Goal: Transaction & Acquisition: Subscribe to service/newsletter

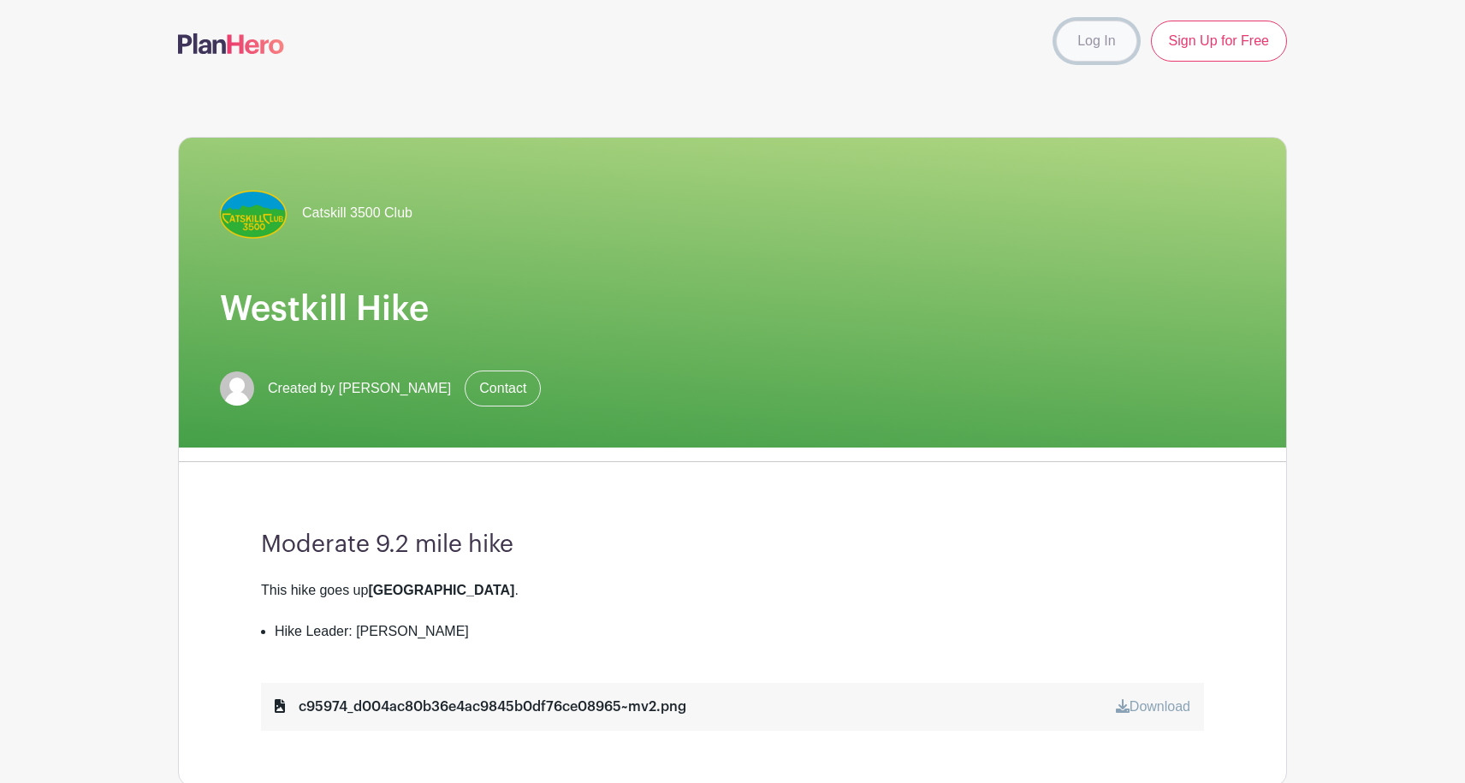
click at [1092, 42] on link "Log In" at bounding box center [1096, 41] width 80 height 41
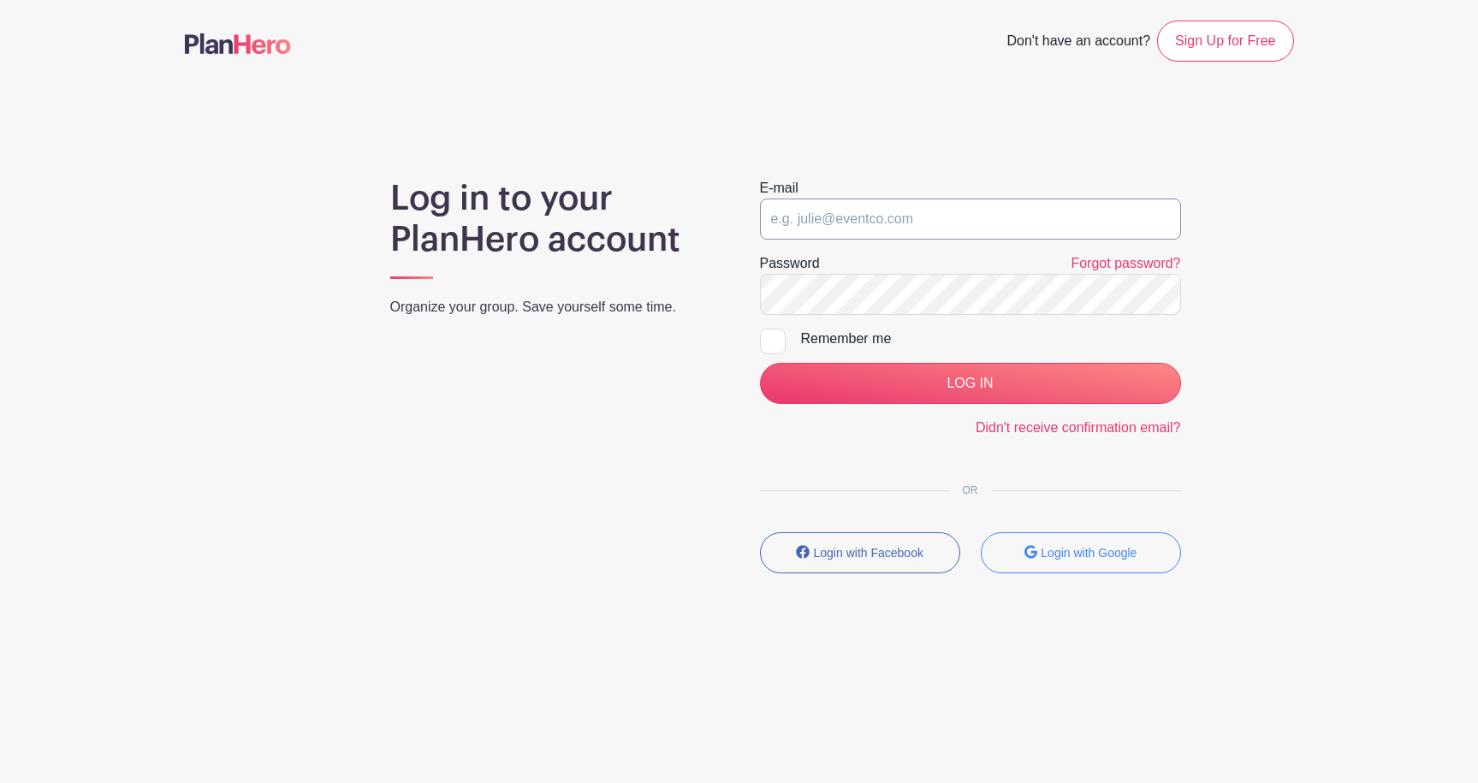
click at [880, 214] on input "email" at bounding box center [970, 218] width 421 height 41
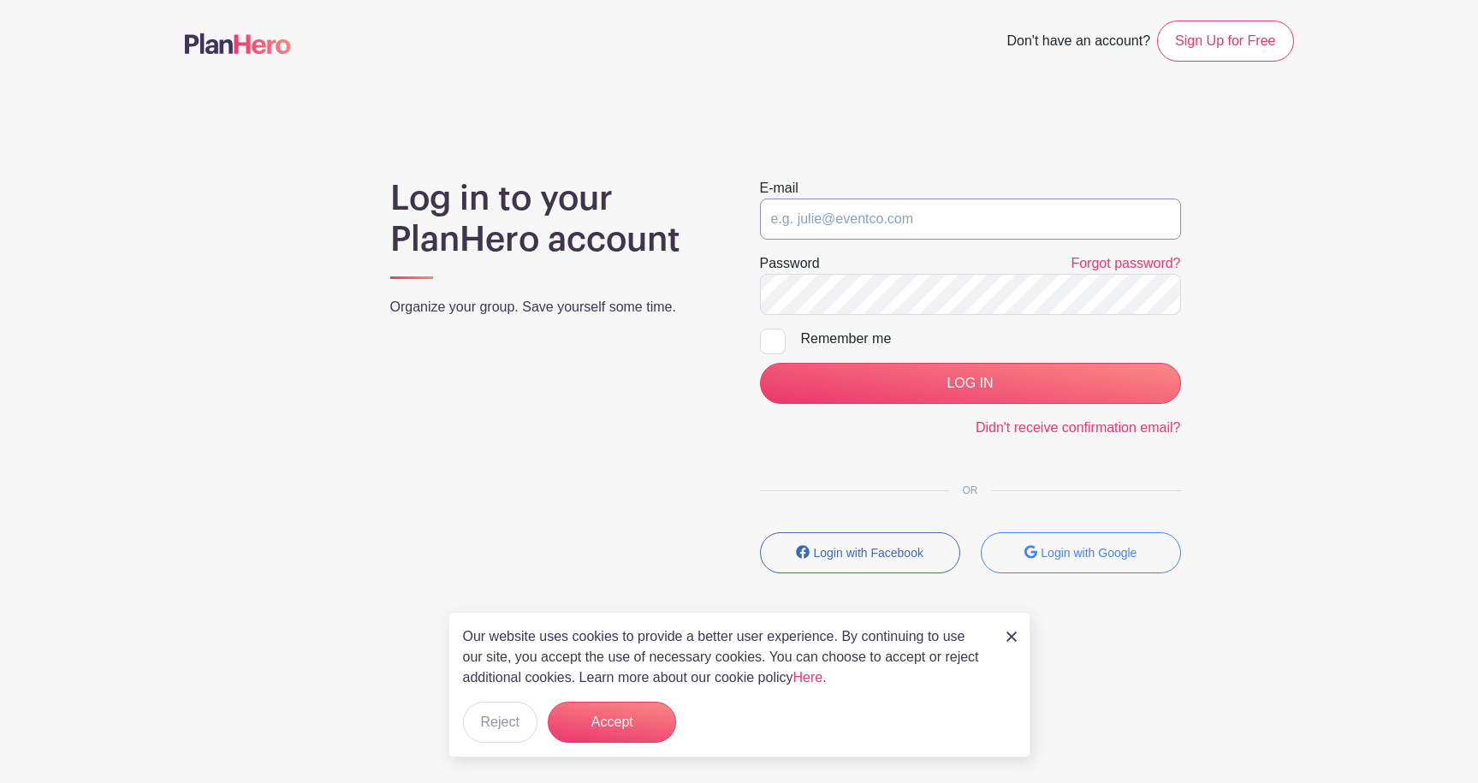
type input "tom+PH@workflow.codes"
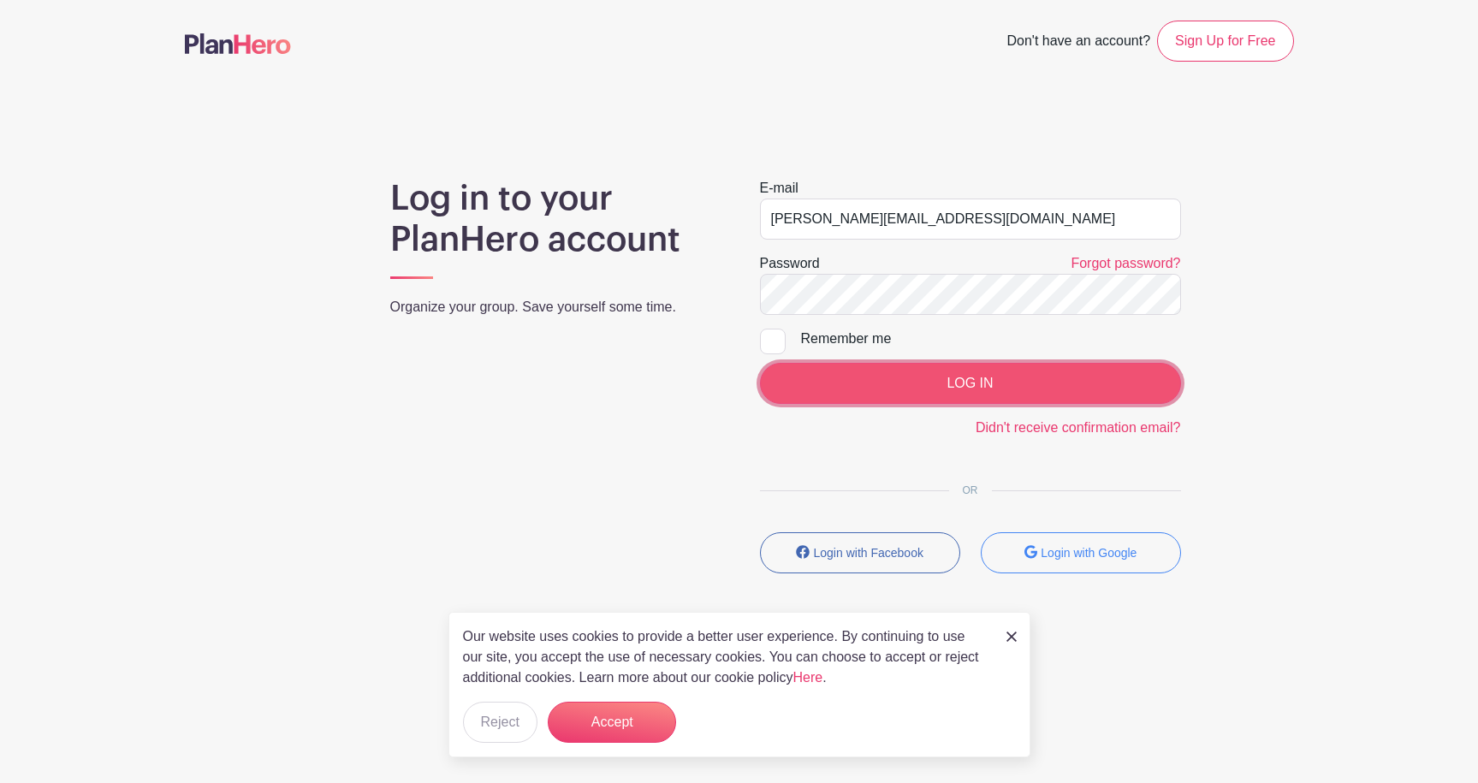
click at [910, 372] on input "LOG IN" at bounding box center [970, 383] width 421 height 41
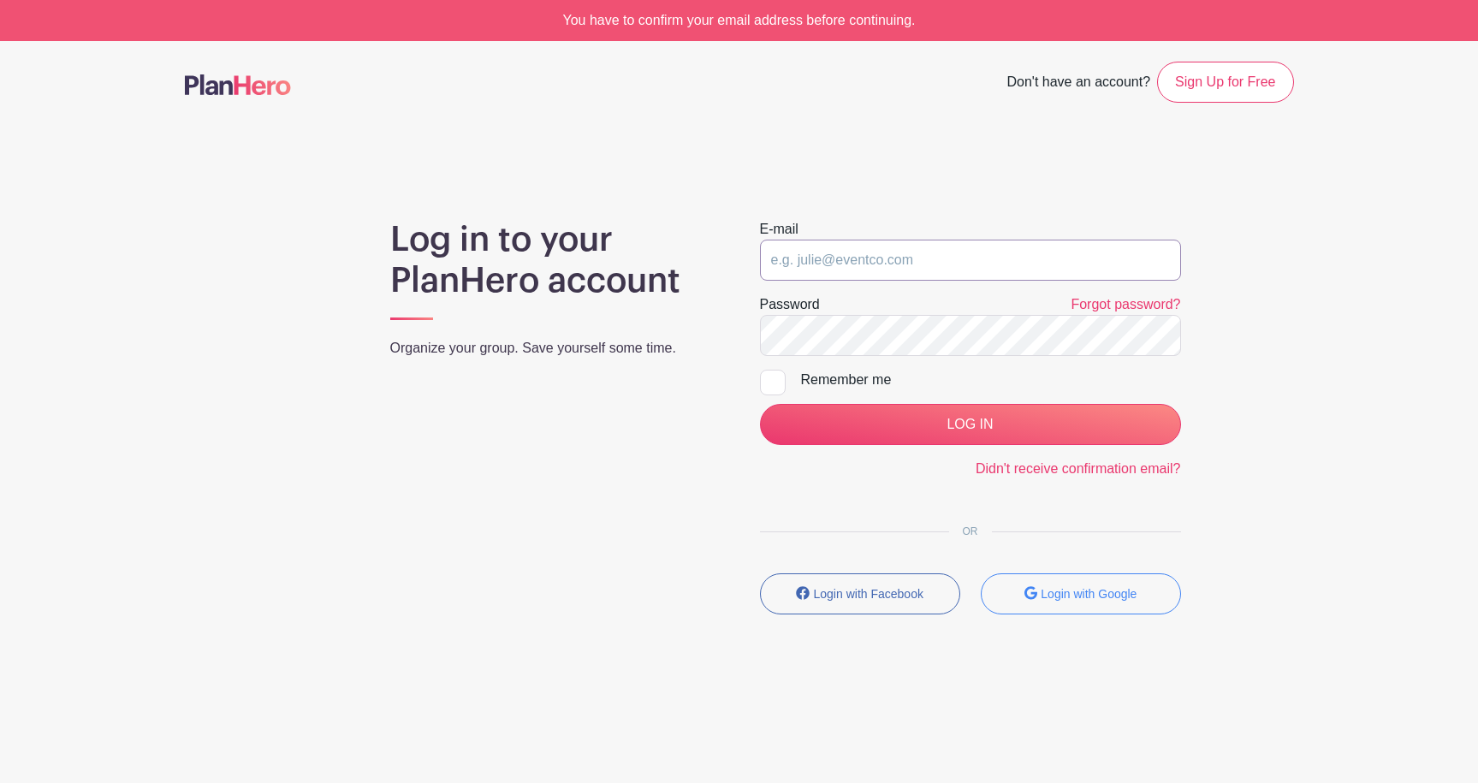
click at [915, 259] on input "email" at bounding box center [970, 260] width 421 height 41
type input "tom+PH@workflow.codes"
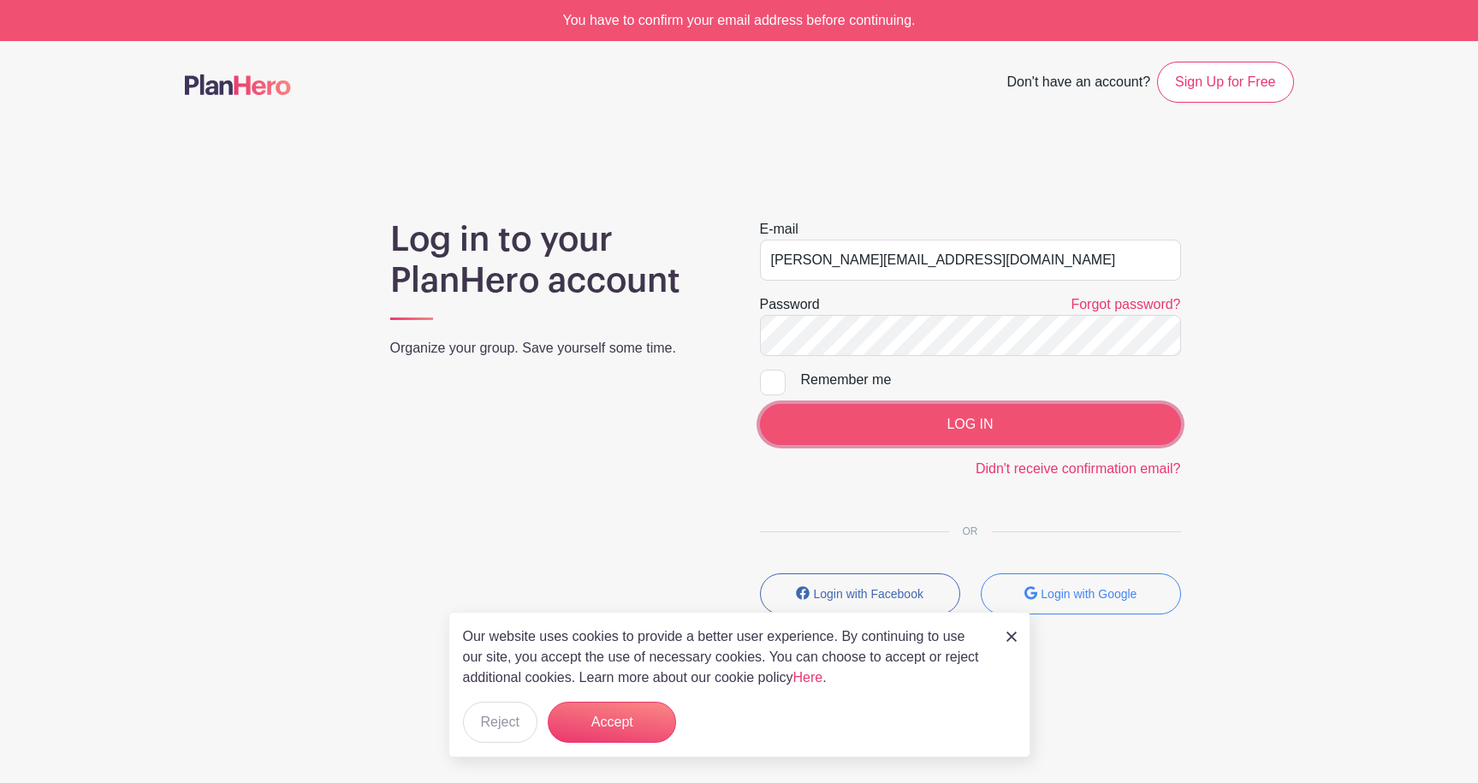
click at [913, 429] on input "LOG IN" at bounding box center [970, 424] width 421 height 41
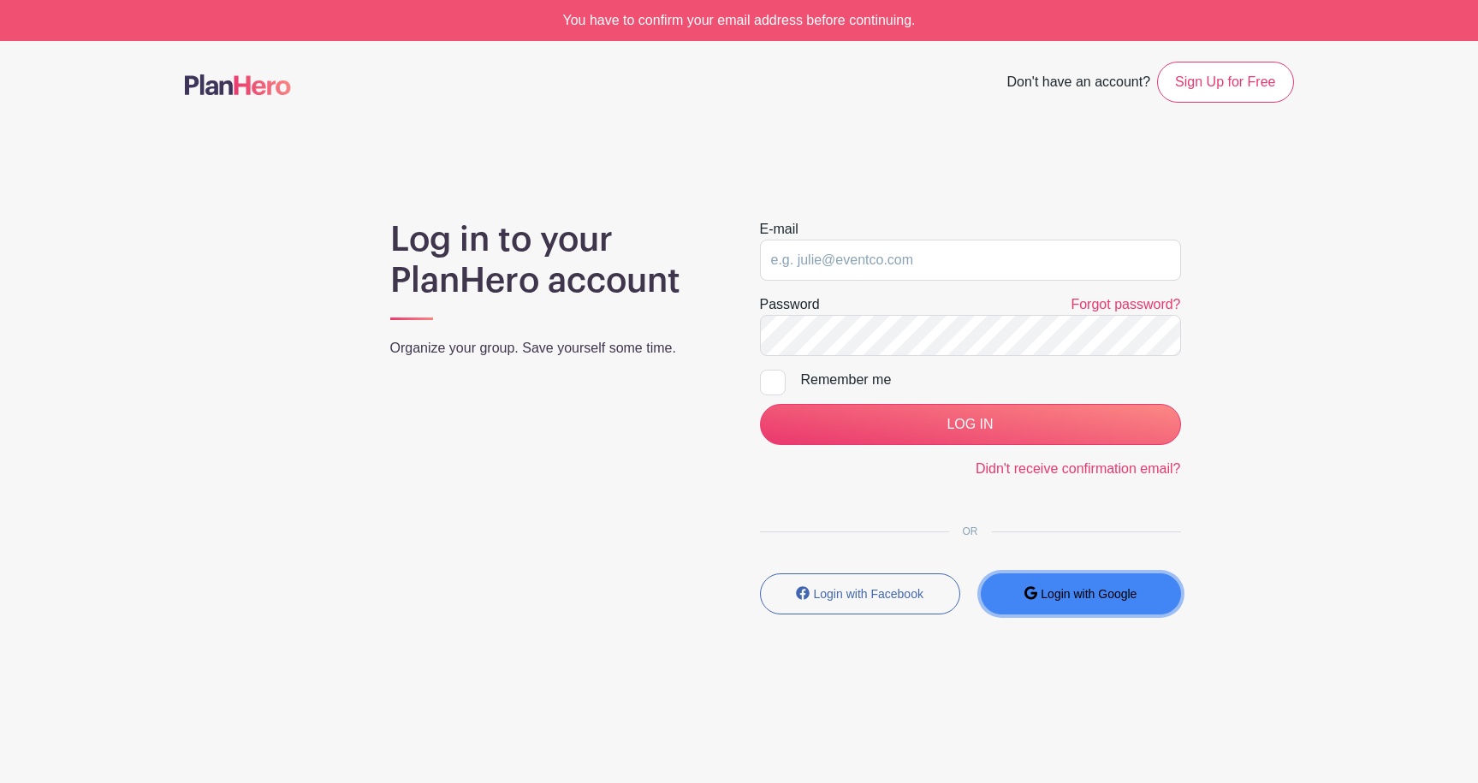
click at [1067, 601] on button "Login with Google" at bounding box center [1081, 593] width 200 height 41
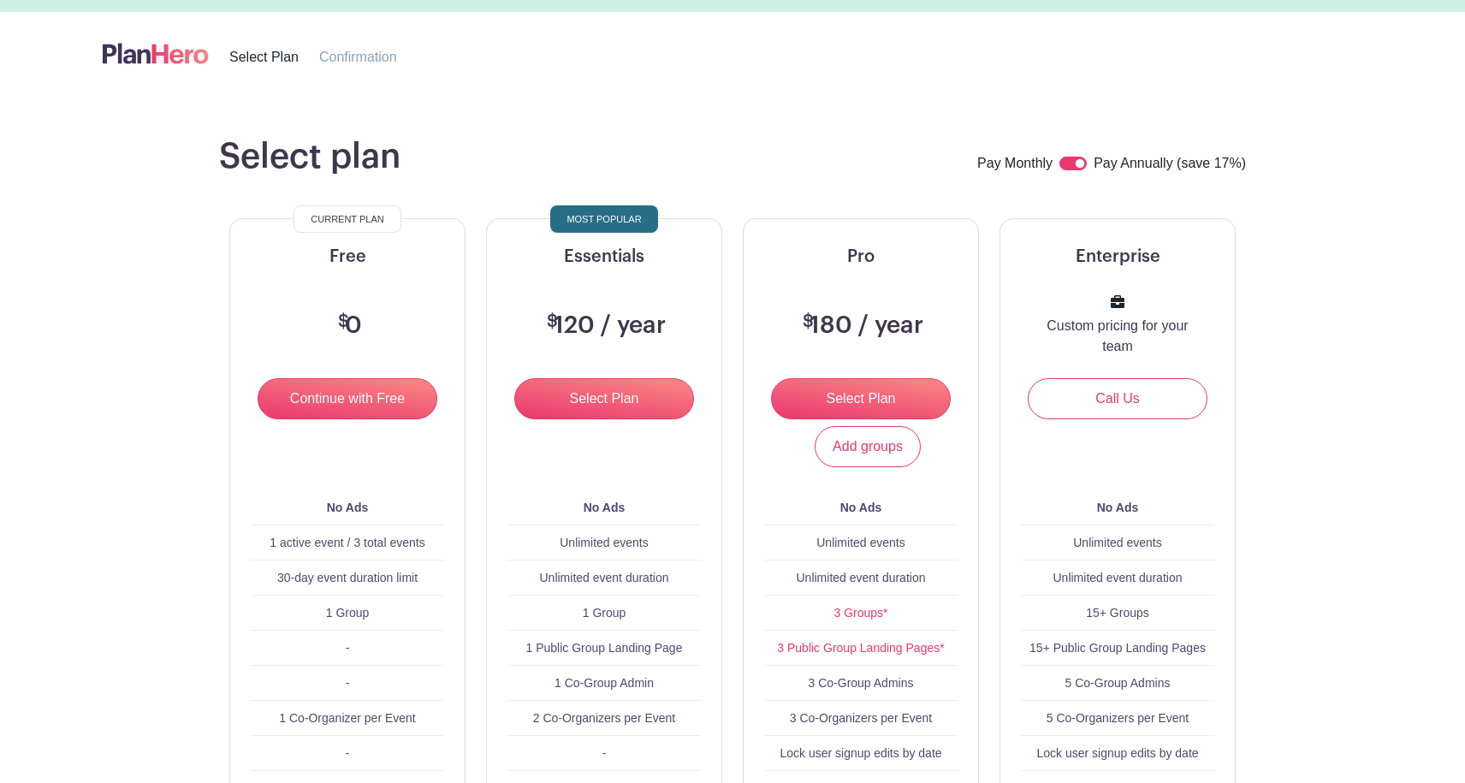
scroll to position [33, 0]
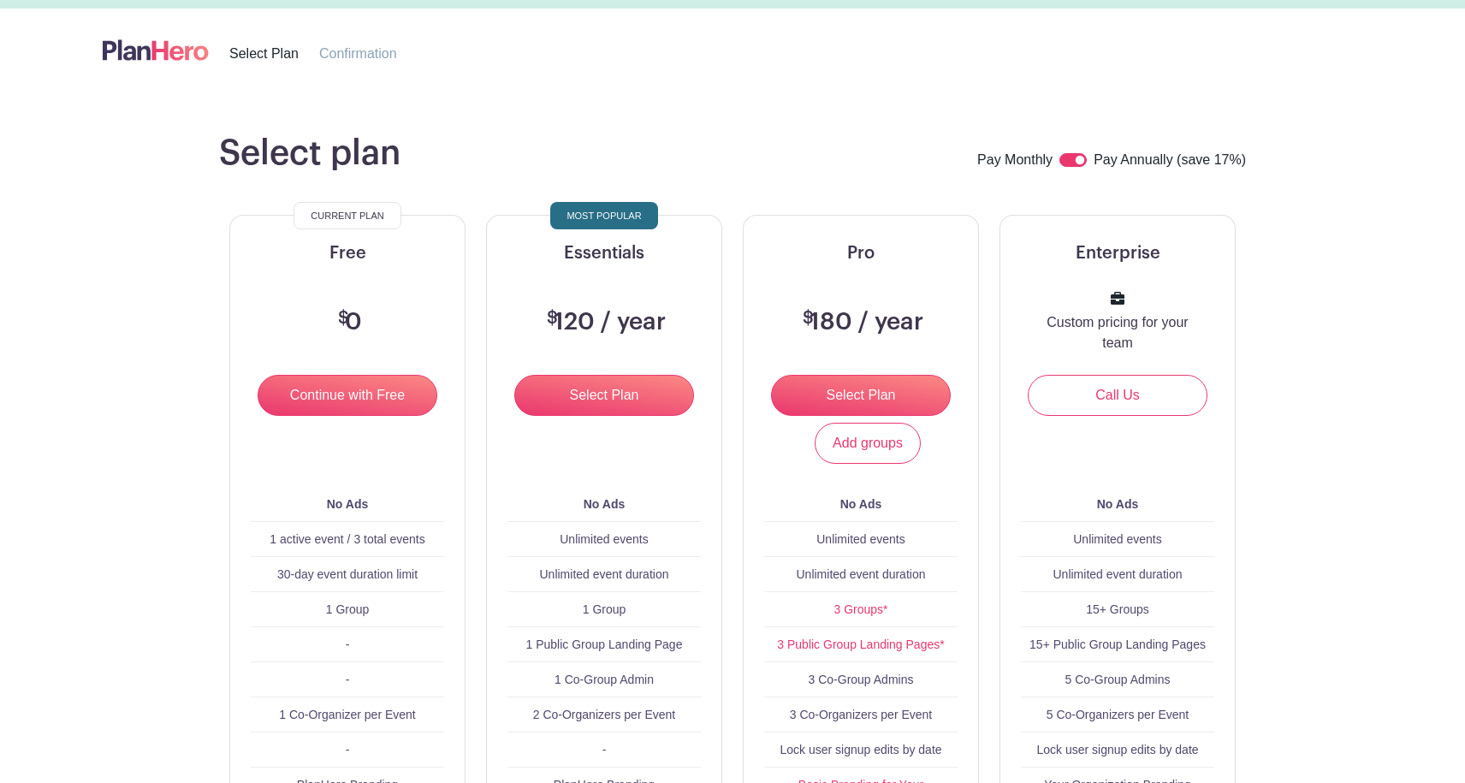
click at [1058, 162] on div "Pay Monthly Pay Annually (save 17%)" at bounding box center [1111, 161] width 269 height 22
click at [1071, 157] on input "checkbox" at bounding box center [1072, 160] width 27 height 14
checkbox input "false"
